Goal: Obtain resource: Obtain resource

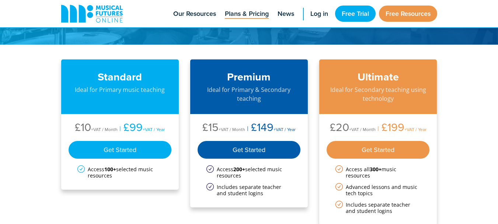
scroll to position [74, 0]
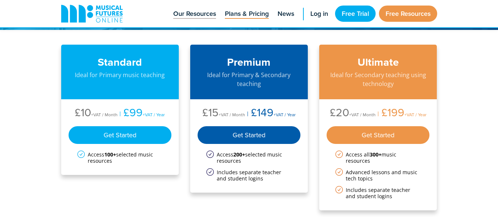
click at [176, 17] on span "Our Resources" at bounding box center [194, 14] width 43 height 10
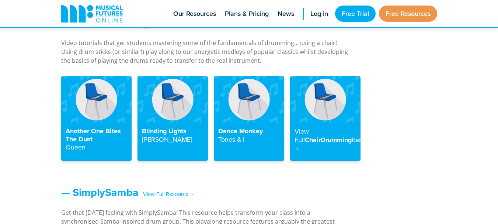
scroll to position [849, 0]
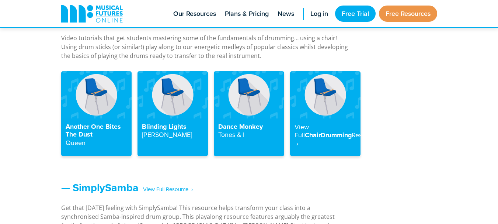
click at [250, 115] on img at bounding box center [249, 94] width 70 height 47
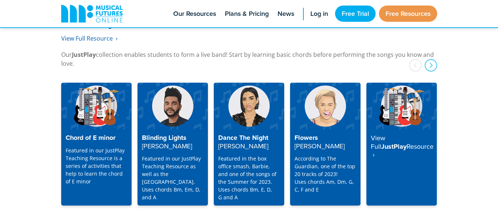
scroll to position [1924, 0]
